Goal: Task Accomplishment & Management: Manage account settings

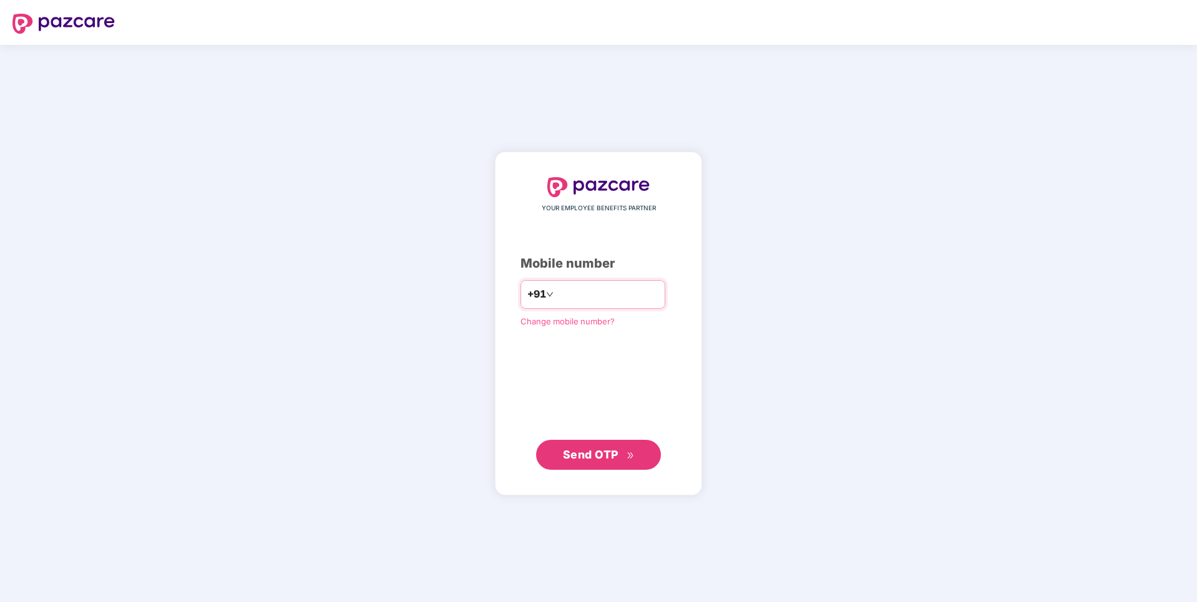
click at [572, 299] on input "number" at bounding box center [607, 295] width 102 height 20
type input "**********"
click at [580, 452] on span "Send OTP" at bounding box center [591, 453] width 56 height 13
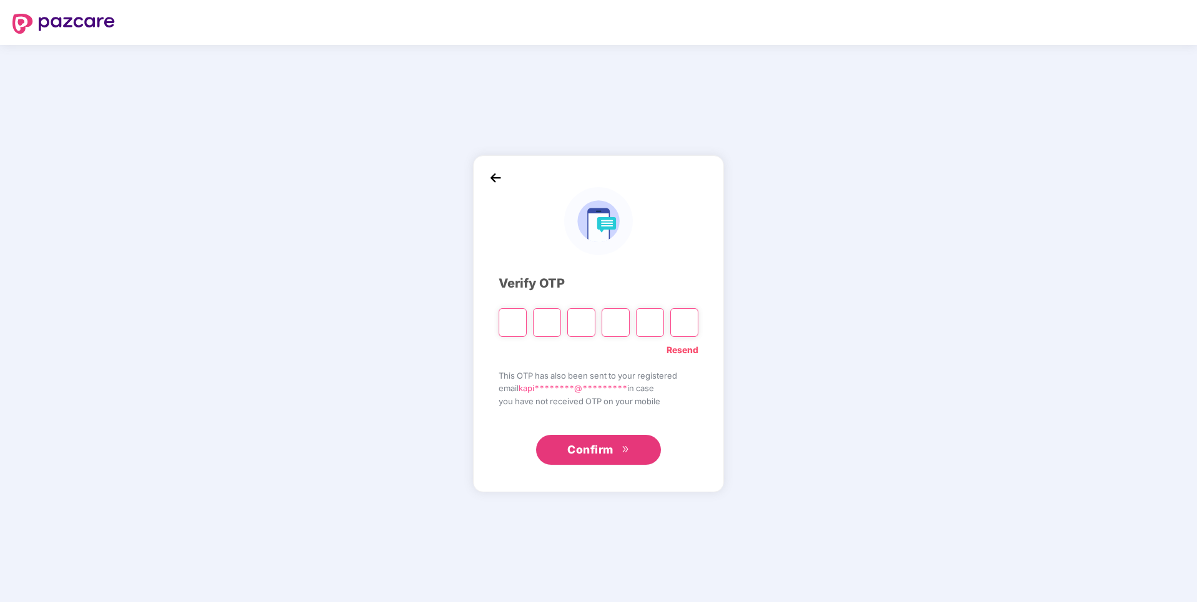
type input "*"
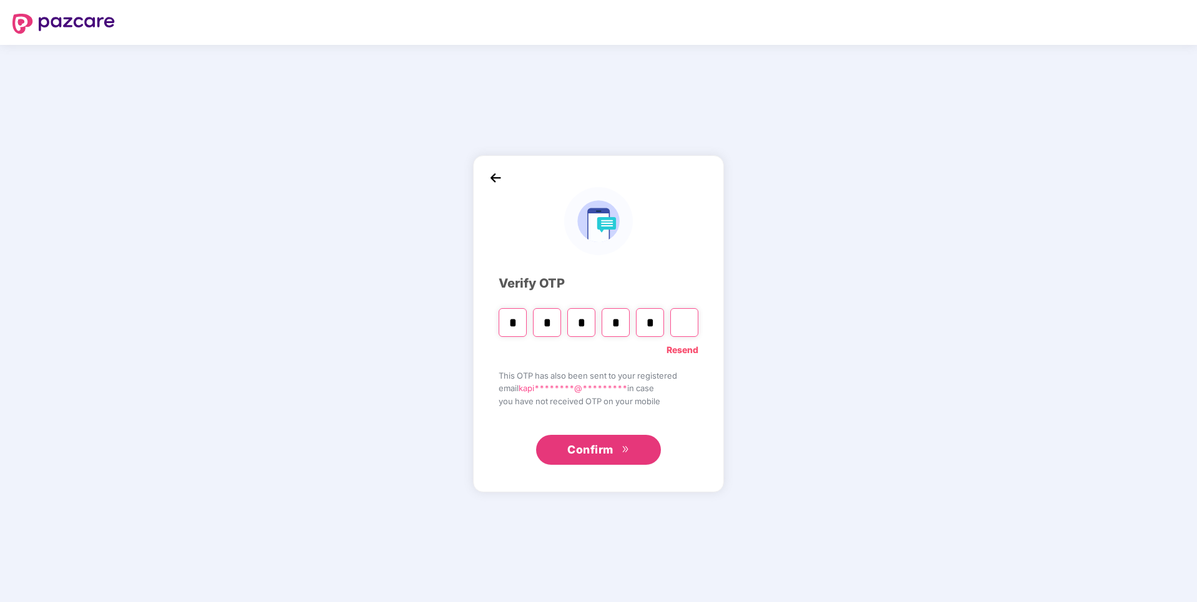
type input "*"
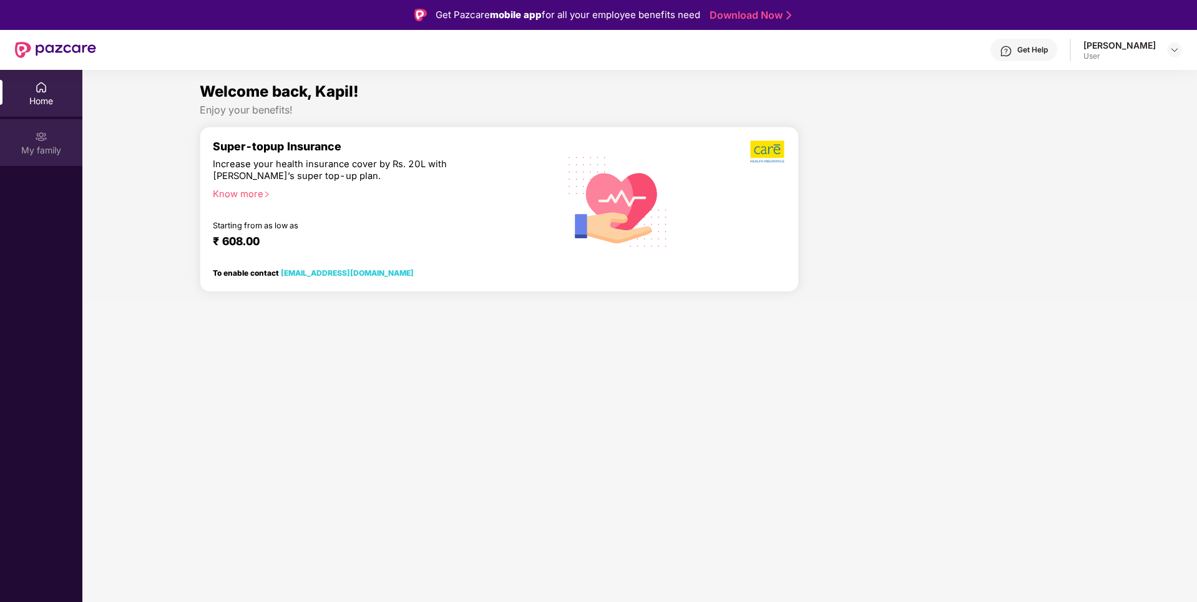
click at [47, 143] on div "My family" at bounding box center [41, 142] width 82 height 47
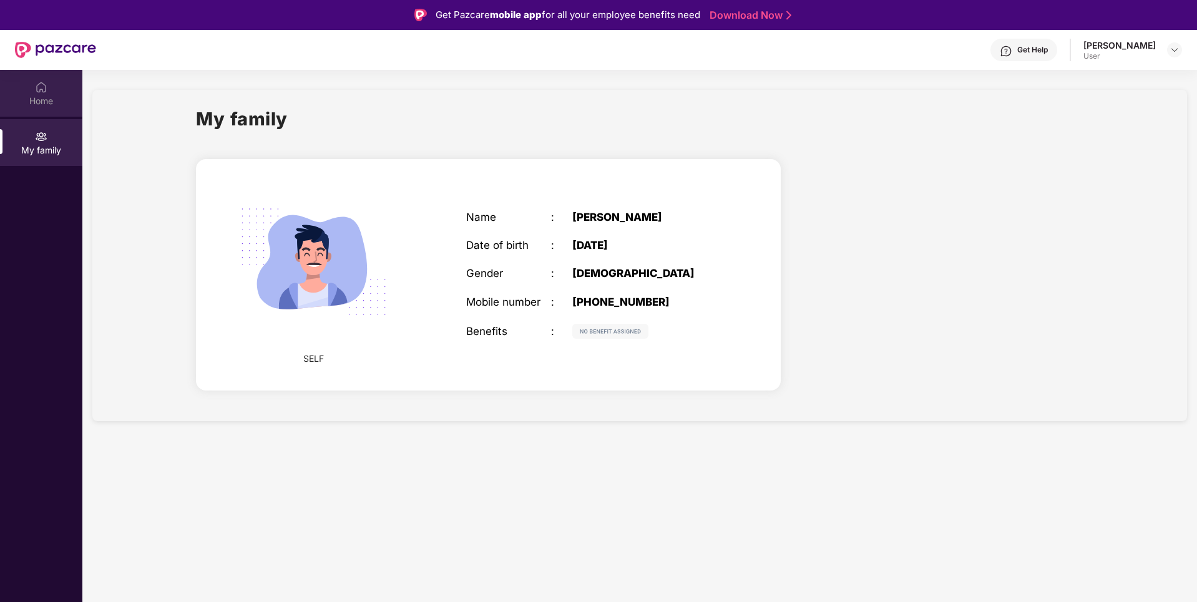
click at [57, 81] on div "Home" at bounding box center [41, 93] width 82 height 47
